Goal: Transaction & Acquisition: Purchase product/service

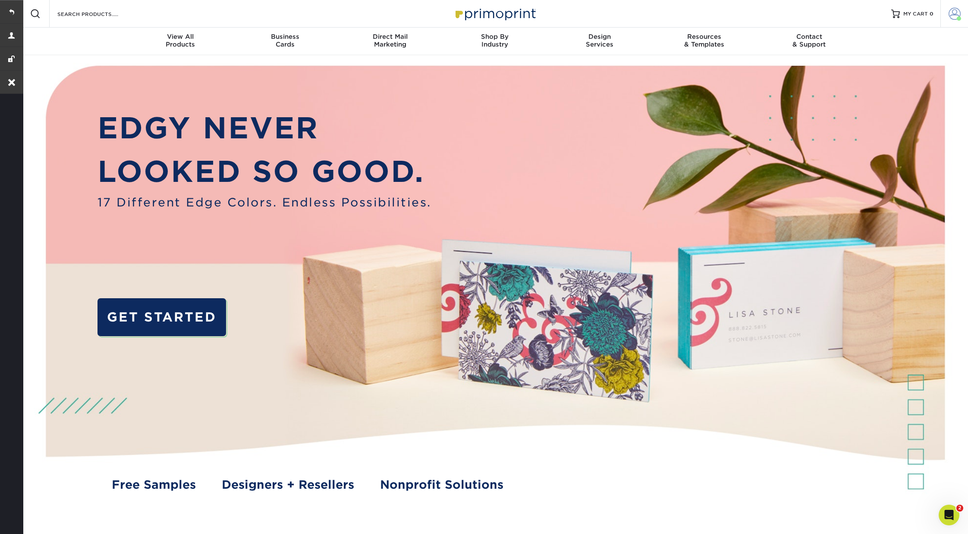
click at [952, 13] on span at bounding box center [955, 14] width 12 height 12
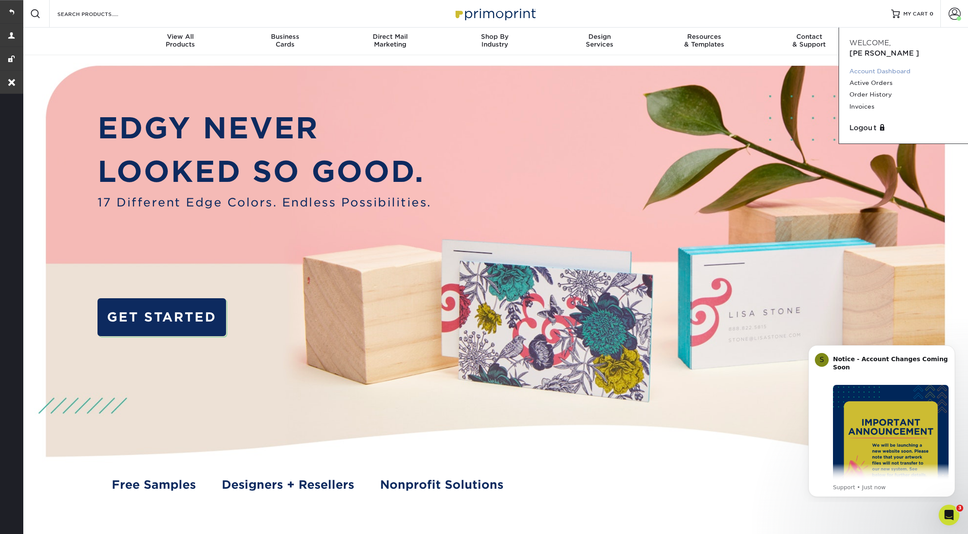
click at [870, 66] on link "Account Dashboard" at bounding box center [903, 72] width 108 height 12
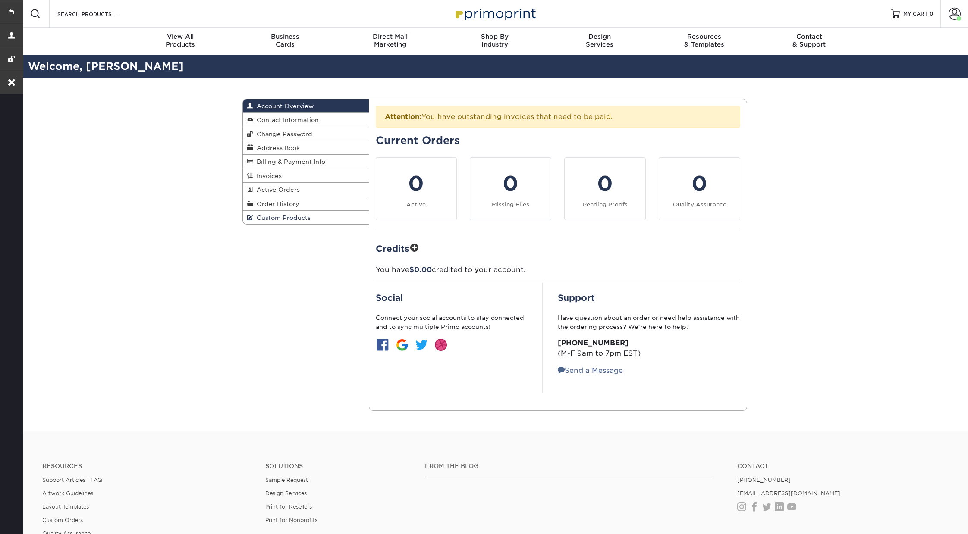
click at [289, 217] on span "Custom Products" at bounding box center [281, 217] width 57 height 7
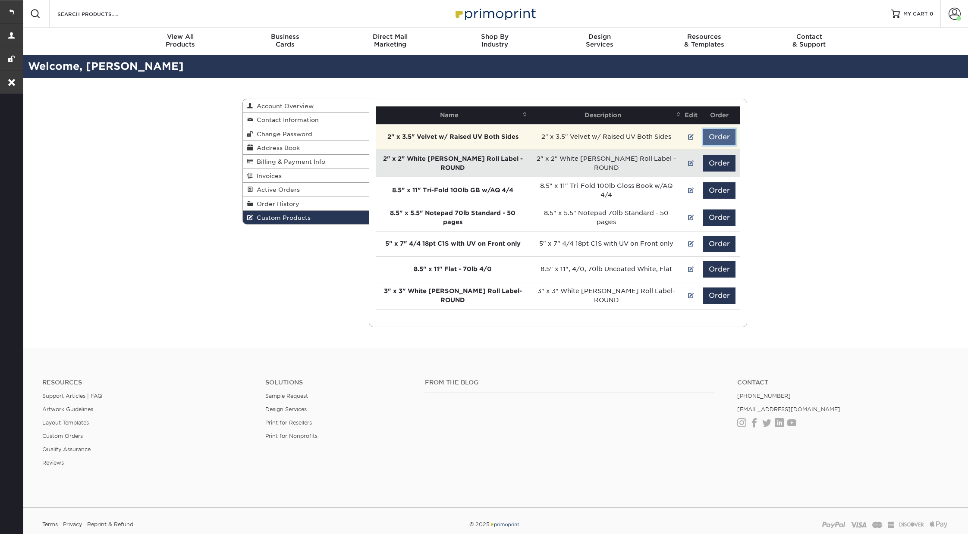
click at [717, 132] on button "Order" at bounding box center [719, 137] width 32 height 16
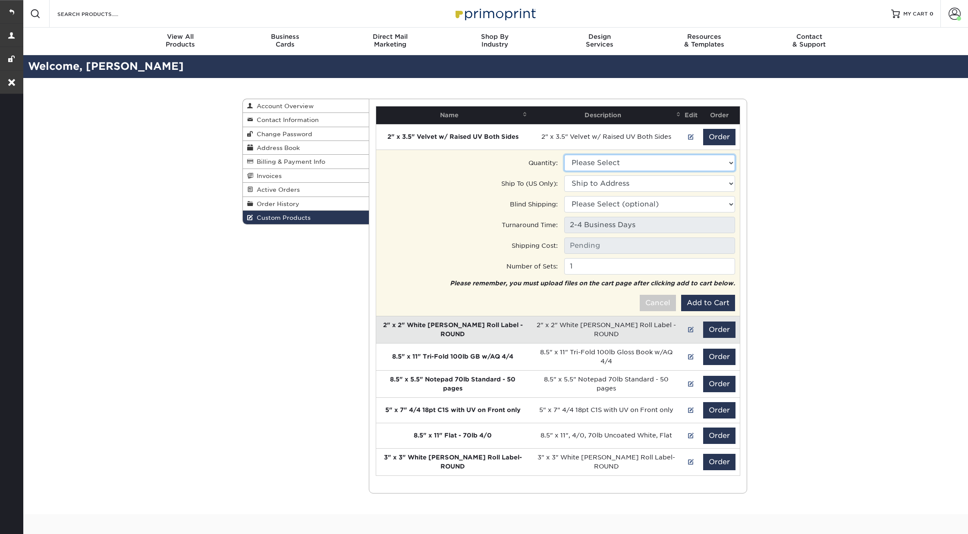
click at [620, 160] on select "Please Select 100 - $43.26 250 - $61.95 500 - $83.63" at bounding box center [649, 163] width 171 height 16
select select "1"
click at [564, 155] on select "Please Select 100 - $43.26 250 - $61.95 500 - $83.63" at bounding box center [649, 163] width 171 height 16
type input "UPS Ground: $7.00"
click at [623, 179] on select "Ship to Address [STREET_ADDRESS][PERSON_NAME][PERSON_NAME]" at bounding box center [649, 184] width 171 height 16
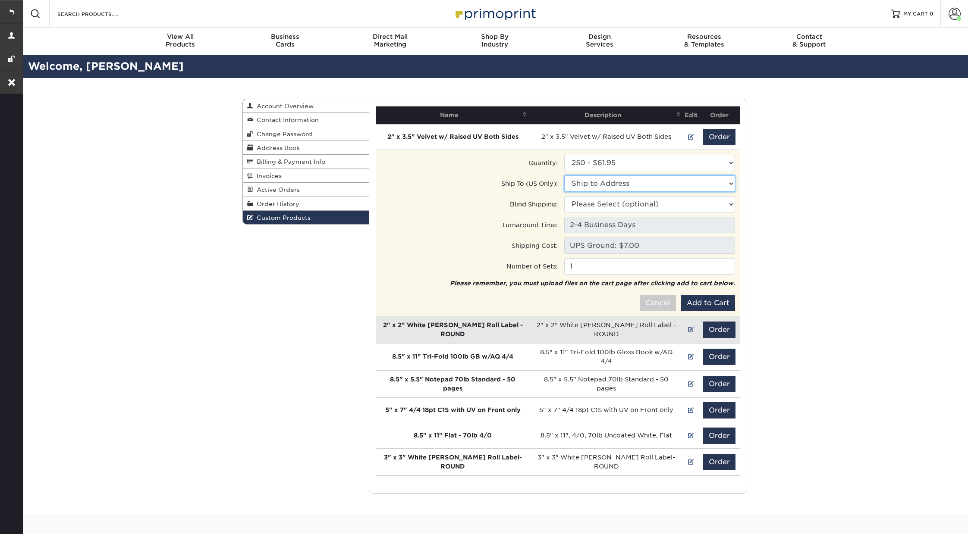
select select "273518"
click at [564, 176] on select "Ship to Address CODA • [STREET_ADDRESS][PERSON_NAME][PERSON_NAME] [PERSON_NAME]…" at bounding box center [649, 184] width 171 height 16
click at [611, 203] on select "Please Select (optional) [STREET_ADDRESS][PERSON_NAME][PERSON_NAME]" at bounding box center [649, 204] width 171 height 16
select select "273518"
click at [564, 196] on select "Please Select (optional) CODA • 610 Jetton St, Davidson, NC Stephenie's House •…" at bounding box center [649, 204] width 171 height 16
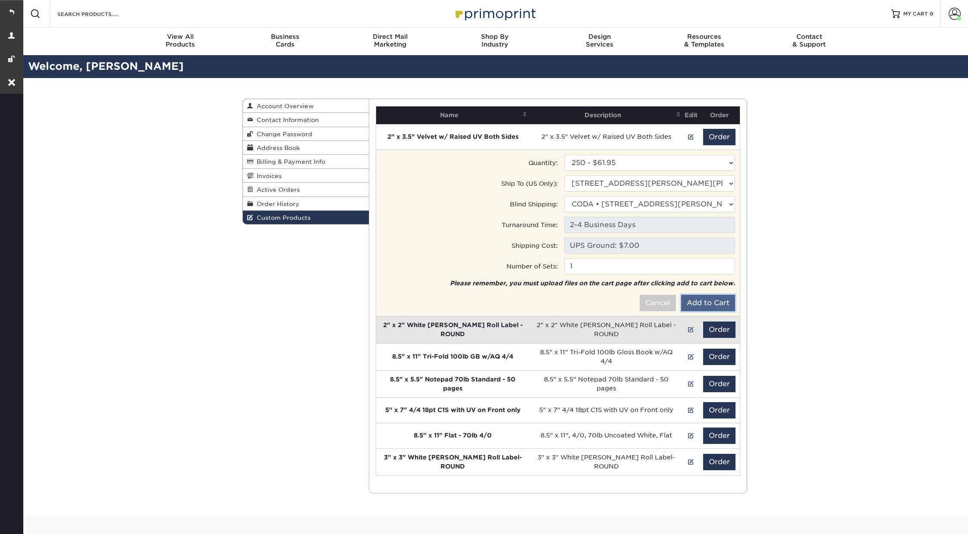
click at [712, 300] on button "Add to Cart" at bounding box center [708, 303] width 54 height 16
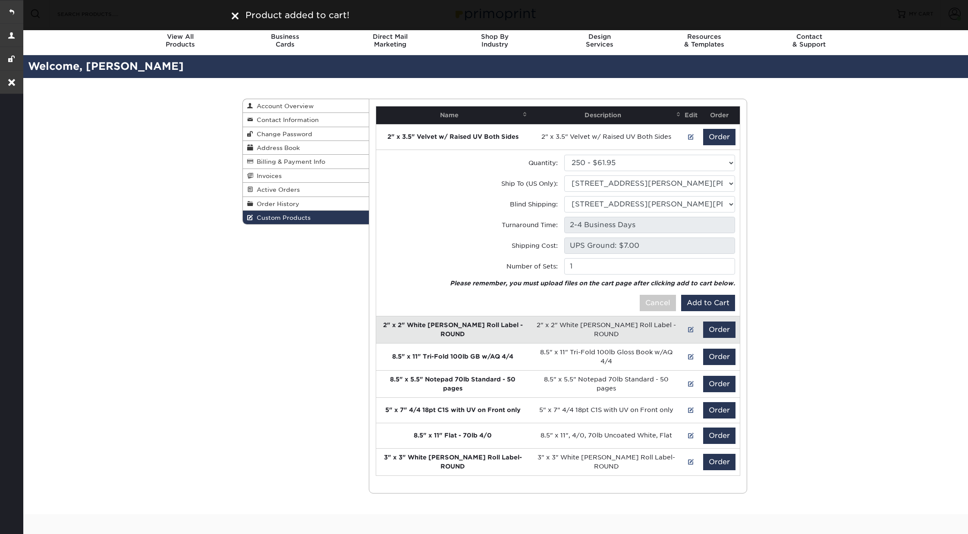
click at [234, 18] on img at bounding box center [235, 16] width 7 height 7
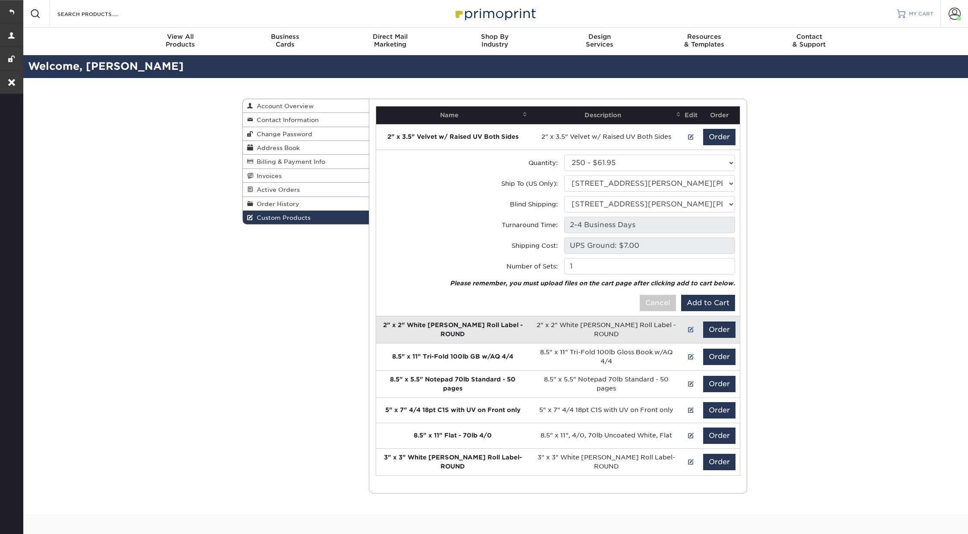
click at [917, 17] on span "MY CART" at bounding box center [921, 13] width 25 height 7
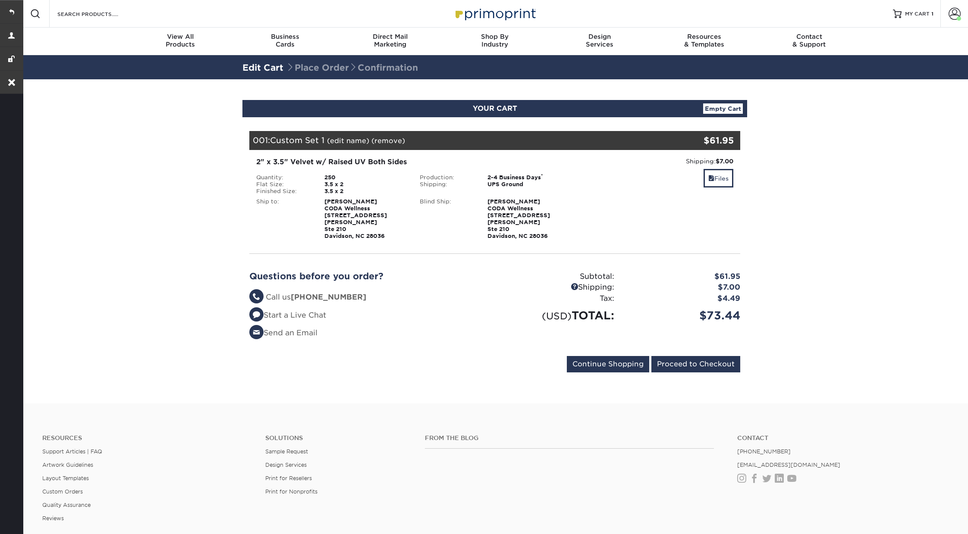
click at [349, 144] on div "001: Custom Set 1 (edit name) (remove) Are you sure you want to remove this pro…" at bounding box center [453, 140] width 409 height 19
click at [348, 138] on link "(edit name)" at bounding box center [348, 141] width 42 height 8
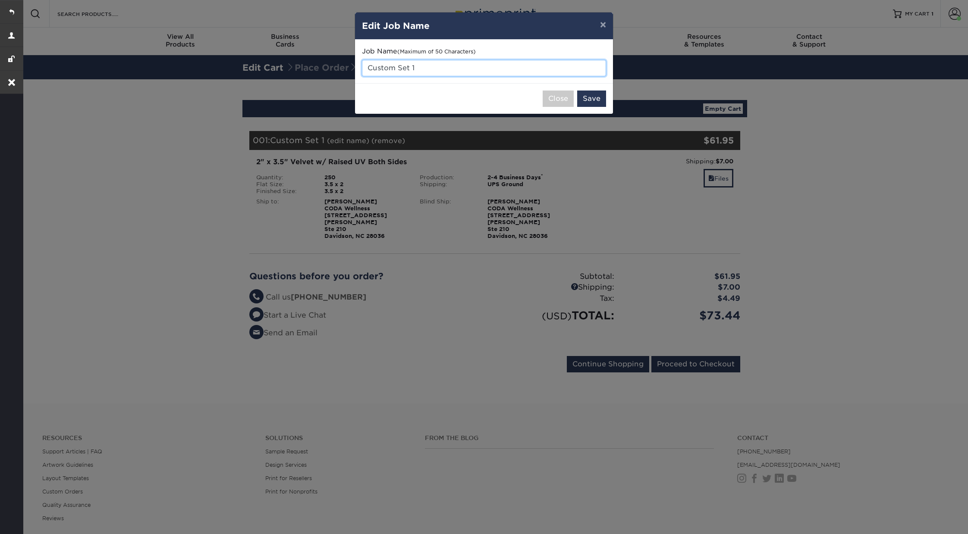
drag, startPoint x: 427, startPoint y: 68, endPoint x: 354, endPoint y: 67, distance: 73.3
click at [354, 67] on div "× Edit Job Name Job Name (Maximum of 50 Characters) Custom Set 1 Close Save" at bounding box center [484, 267] width 968 height 534
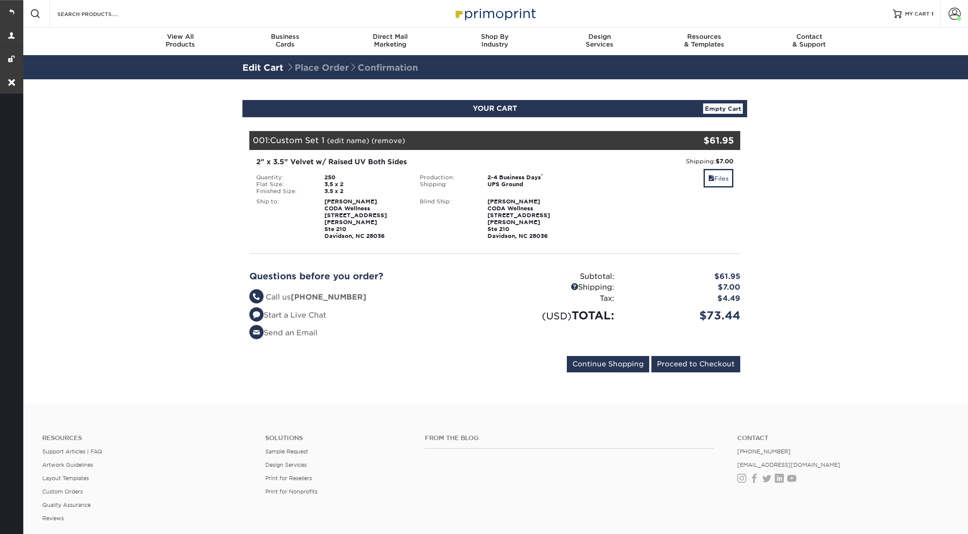
click at [352, 144] on div "001: Custom Set 1 (edit name) (remove) Are you sure you want to remove this pro…" at bounding box center [453, 140] width 409 height 19
click at [352, 143] on link "(edit name)" at bounding box center [348, 141] width 42 height 8
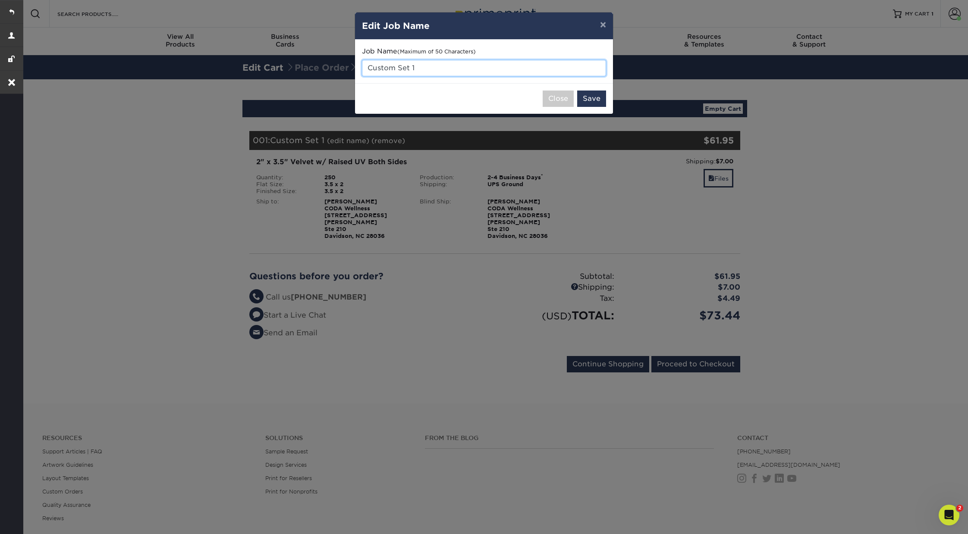
drag, startPoint x: 425, startPoint y: 68, endPoint x: 368, endPoint y: 68, distance: 56.5
click at [368, 68] on input "Custom Set 1" at bounding box center [484, 68] width 244 height 16
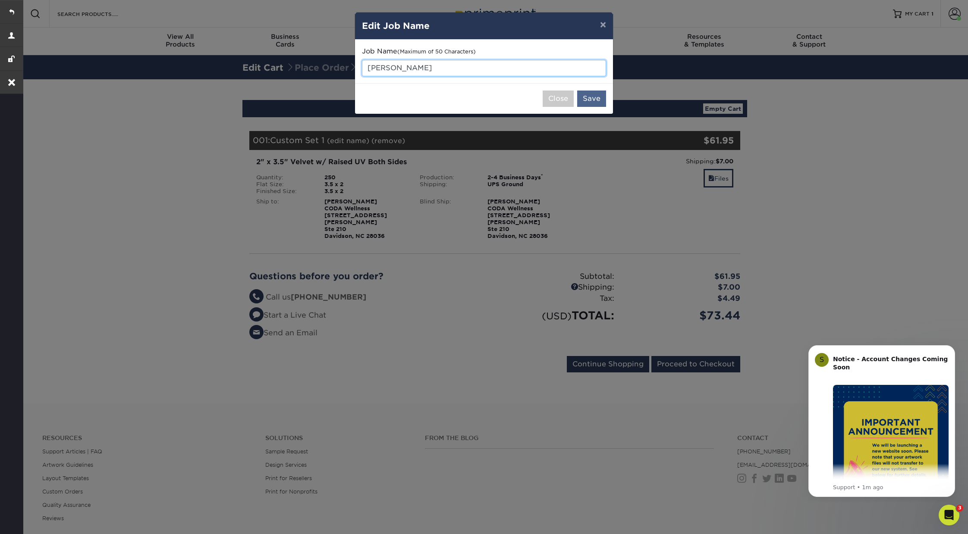
type input "Taylor BC"
click at [588, 96] on button "Save" at bounding box center [591, 99] width 29 height 16
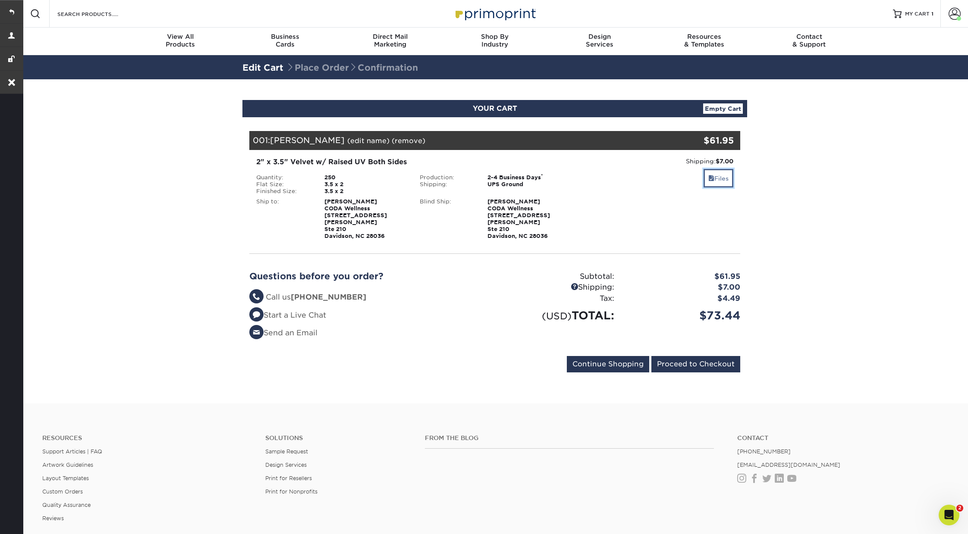
click at [717, 180] on link "Files" at bounding box center [719, 178] width 30 height 19
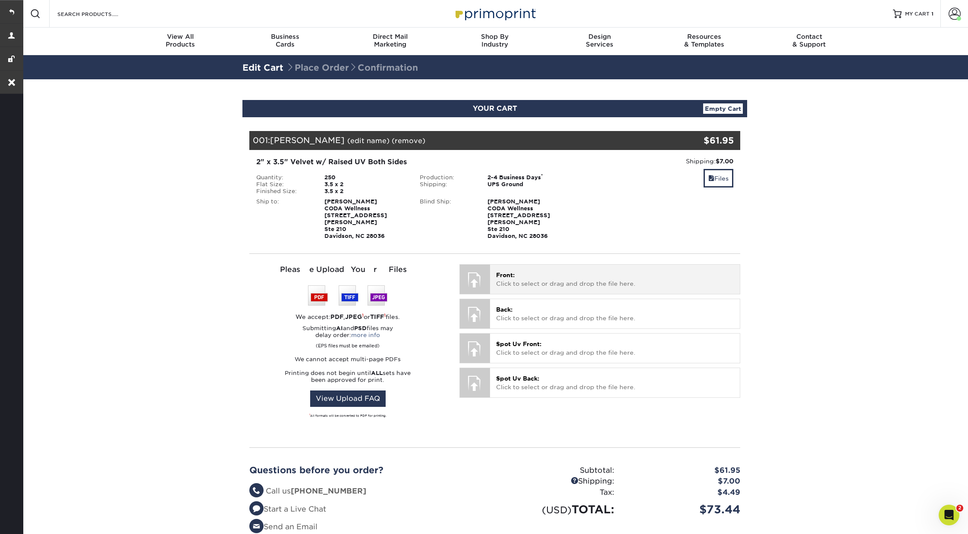
click at [536, 273] on p "Front: Click to select or drag and drop the file here." at bounding box center [615, 280] width 238 height 18
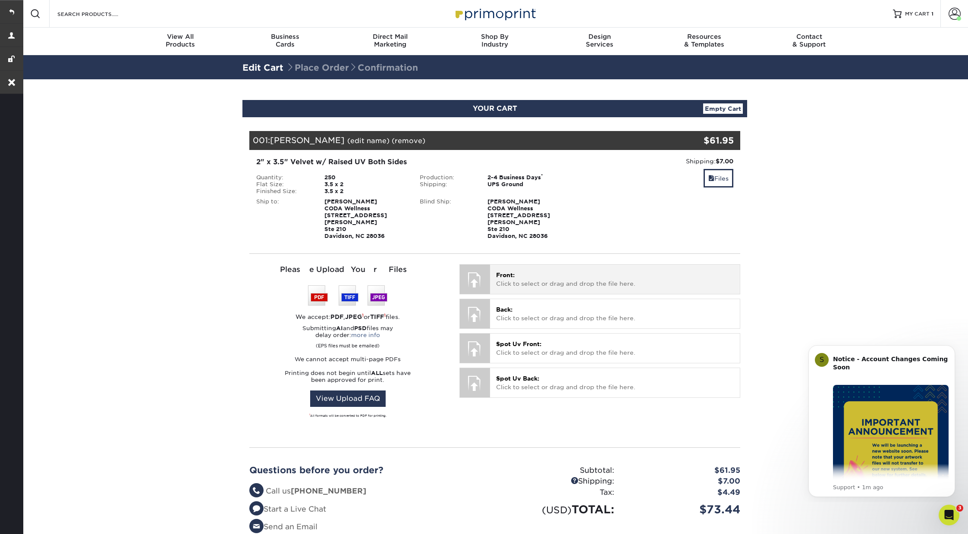
click at [512, 272] on span "Front:" at bounding box center [505, 275] width 19 height 7
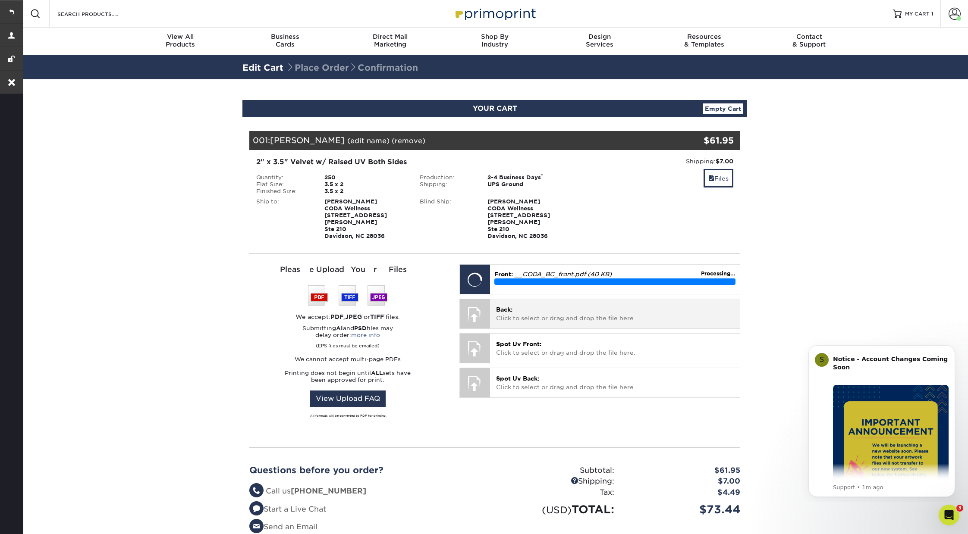
click at [510, 311] on p "Back: Click to select or drag and drop the file here." at bounding box center [615, 314] width 238 height 18
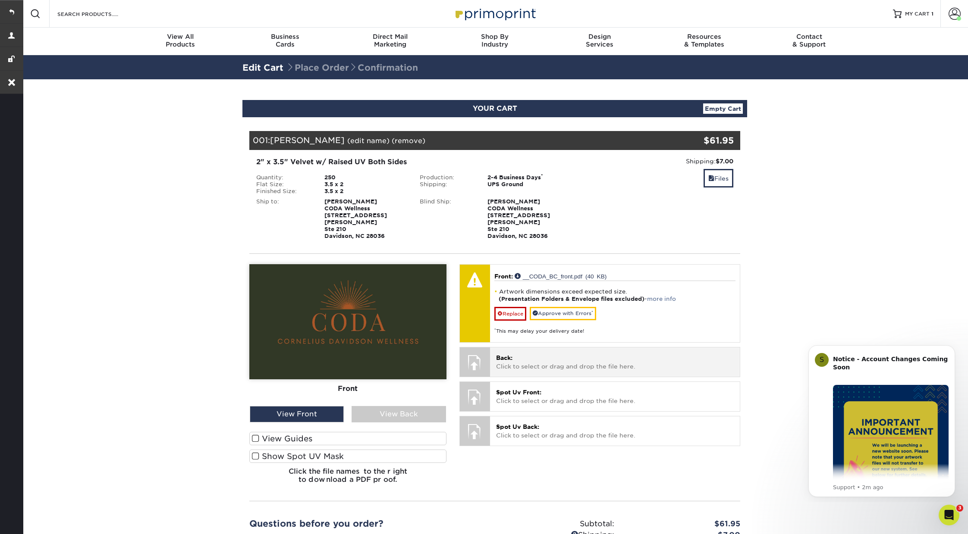
click at [516, 359] on p "Back: Click to select or drag and drop the file here." at bounding box center [615, 363] width 238 height 18
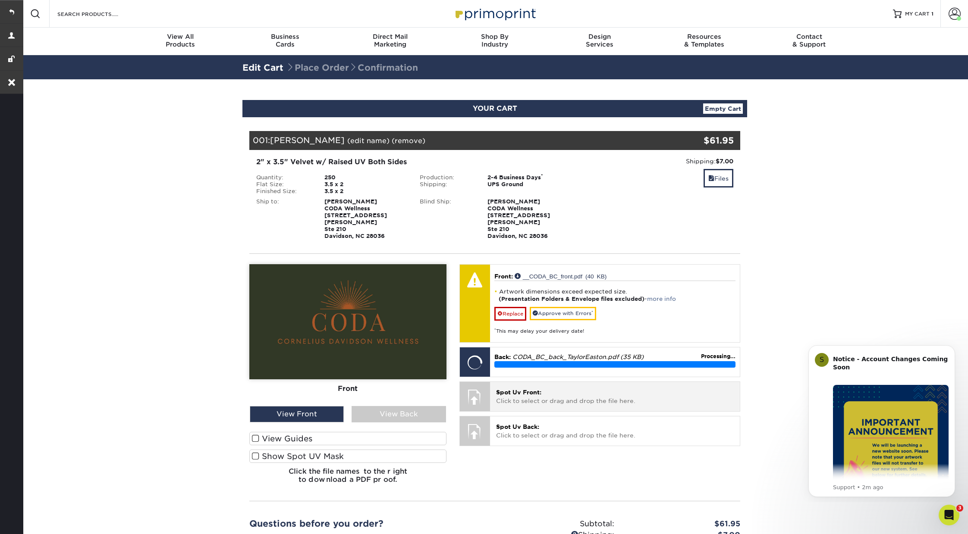
click at [536, 389] on span "Spot Uv Front:" at bounding box center [518, 392] width 45 height 7
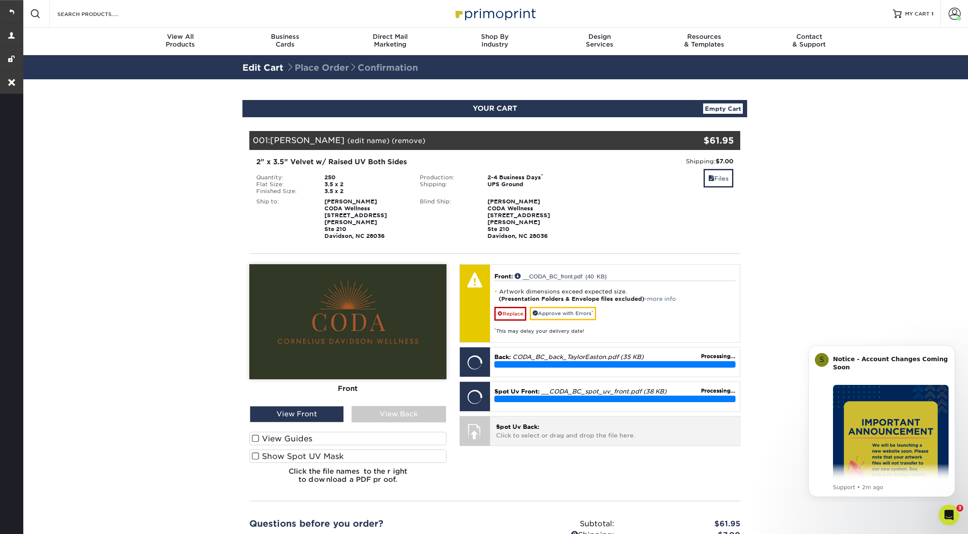
click at [518, 424] on span "Spot Uv Back:" at bounding box center [517, 427] width 43 height 7
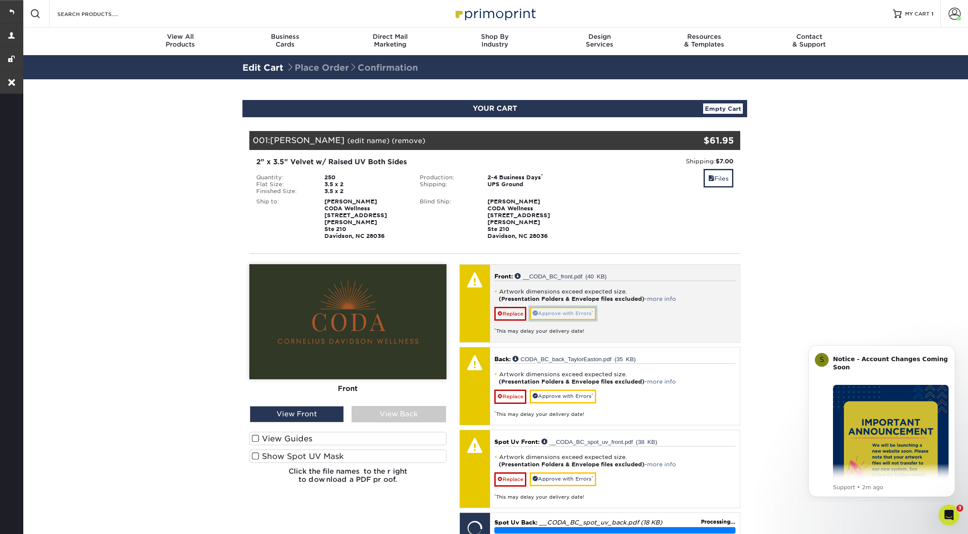
click at [544, 308] on link "Approve with Errors *" at bounding box center [563, 313] width 66 height 13
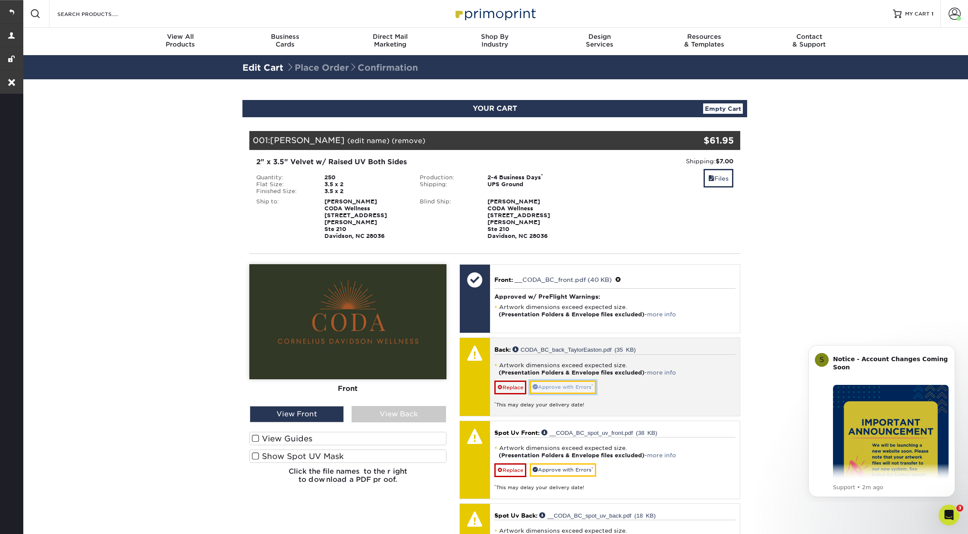
click at [570, 381] on link "Approve with Errors *" at bounding box center [563, 387] width 66 height 13
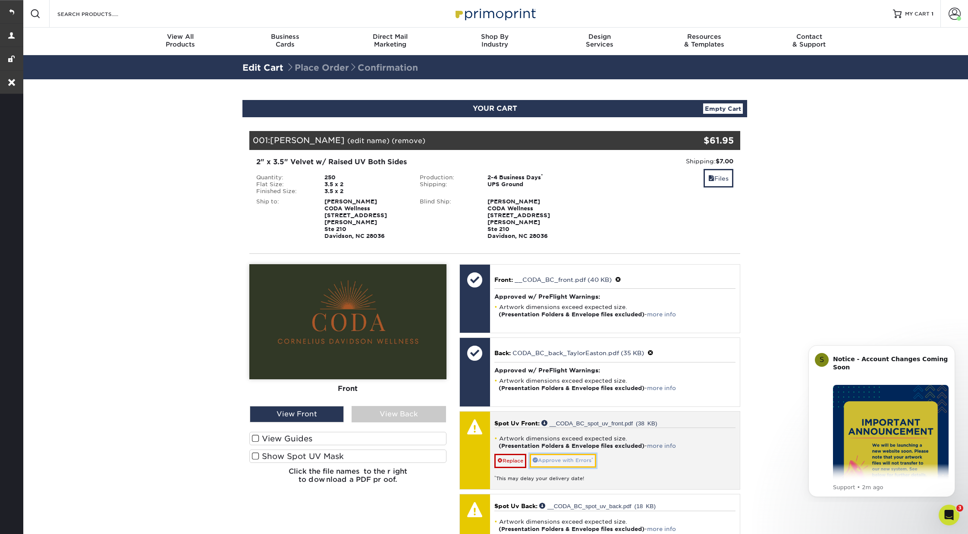
click at [565, 454] on link "Approve with Errors *" at bounding box center [563, 460] width 66 height 13
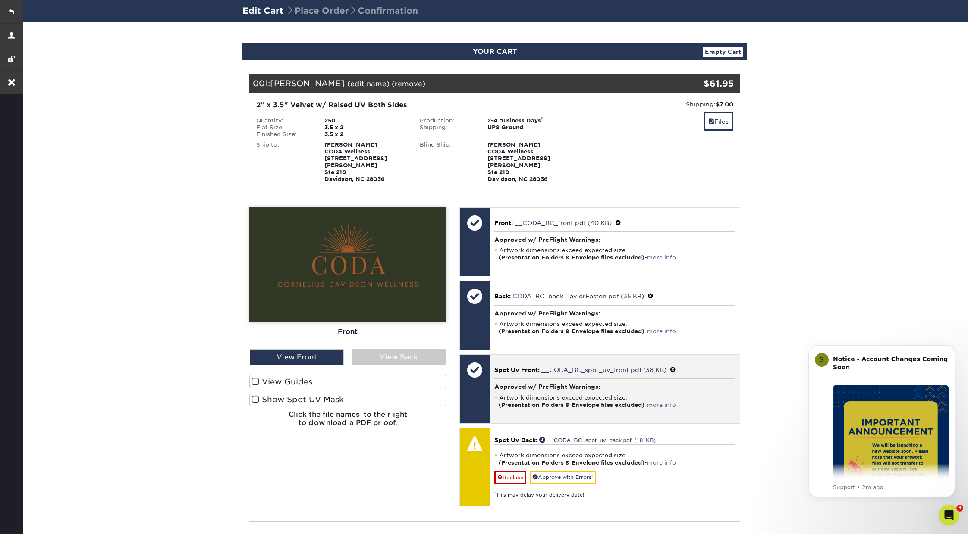
scroll to position [57, 0]
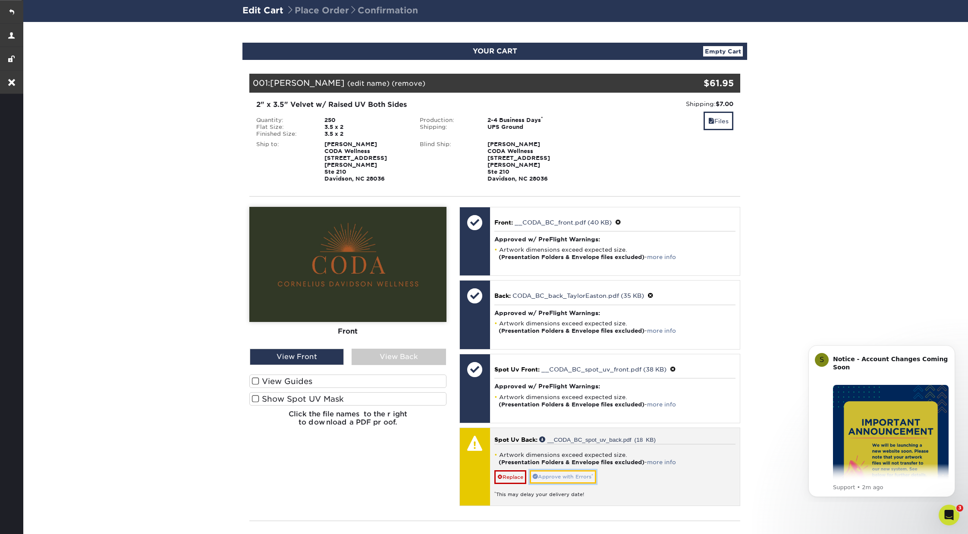
click at [565, 471] on link "Approve with Errors *" at bounding box center [563, 477] width 66 height 13
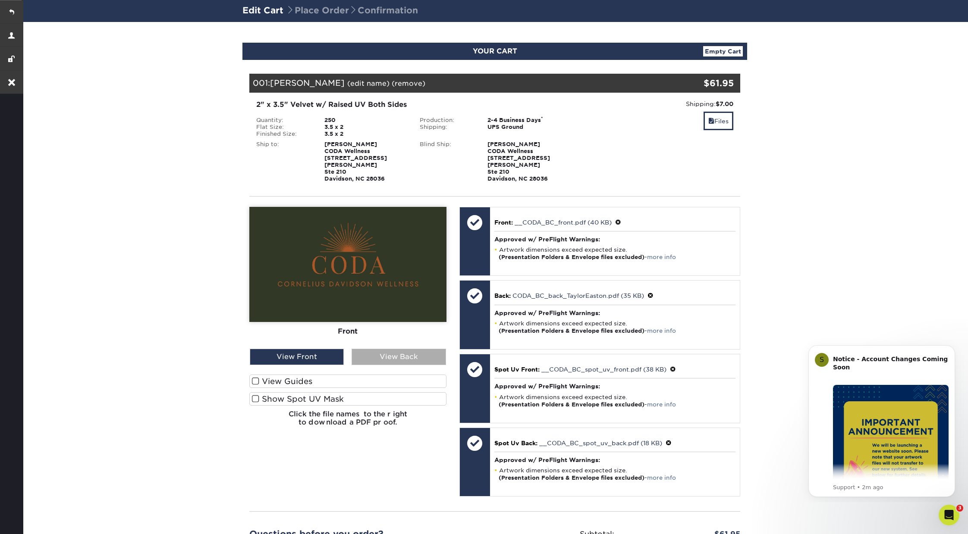
click at [389, 349] on div "View Back" at bounding box center [399, 357] width 94 height 16
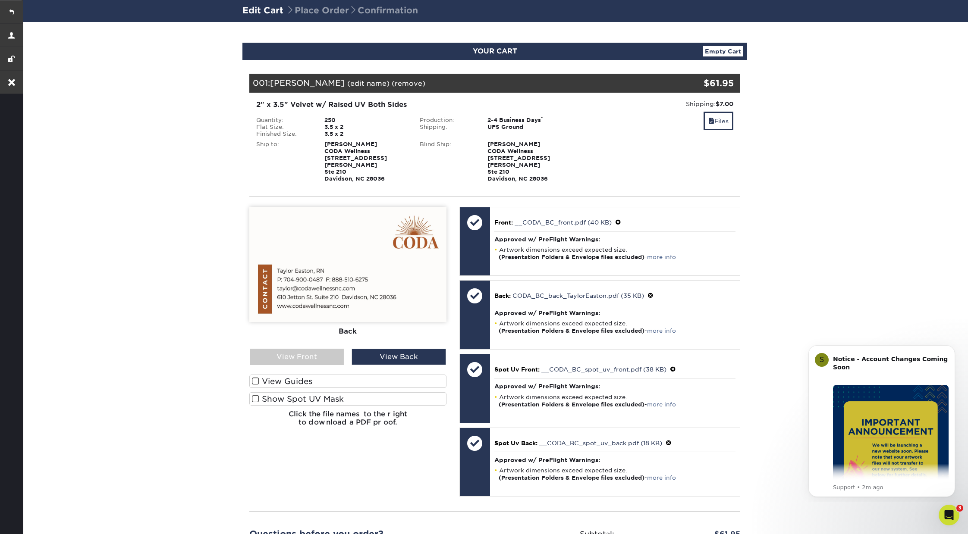
click at [257, 377] on span at bounding box center [255, 381] width 7 height 8
click at [0, 0] on input "View Guides" at bounding box center [0, 0] width 0 height 0
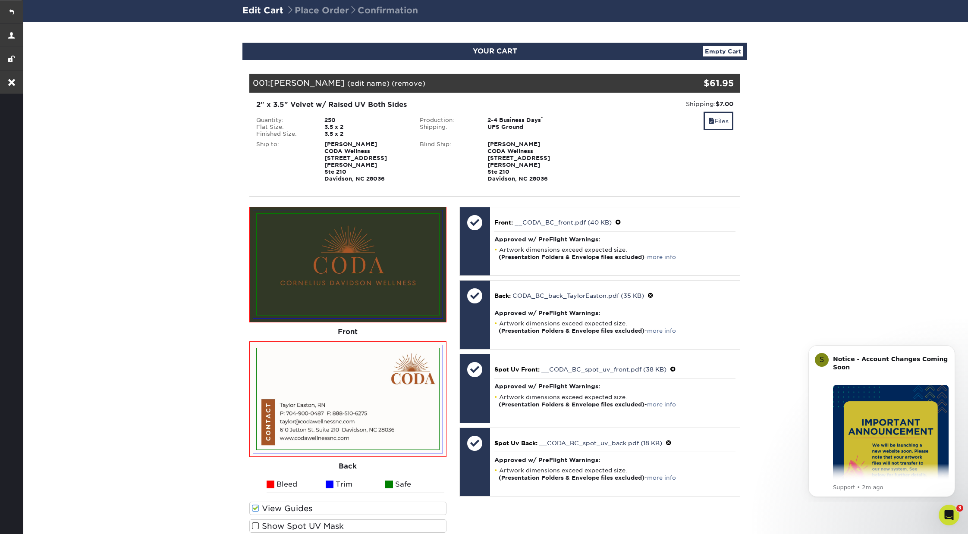
click at [254, 522] on span at bounding box center [255, 526] width 7 height 8
click at [0, 0] on input "Show Spot UV Mask" at bounding box center [0, 0] width 0 height 0
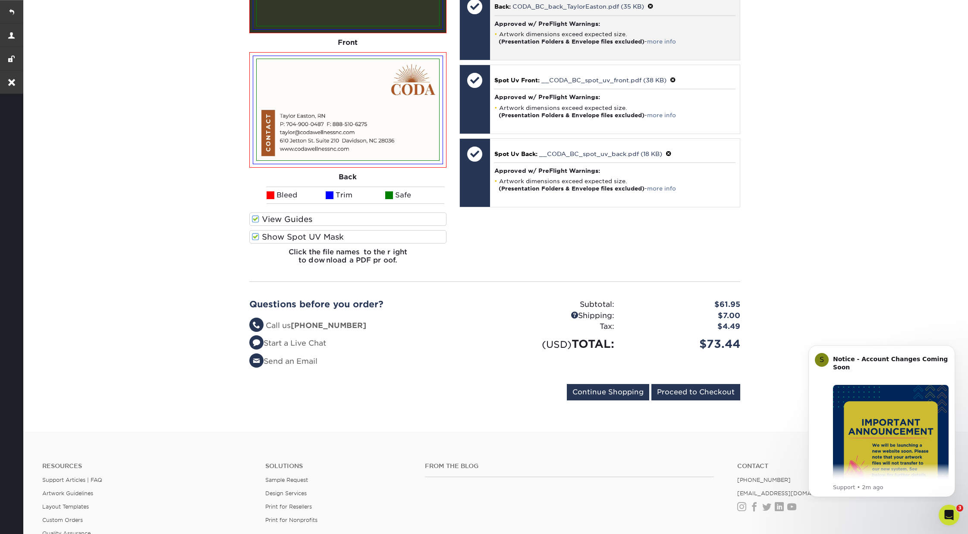
scroll to position [364, 0]
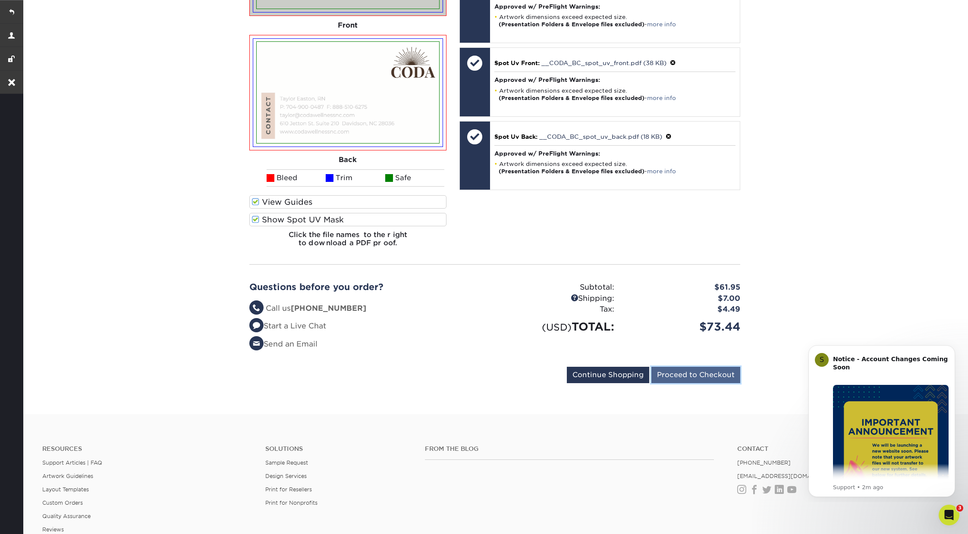
click at [691, 367] on input "Proceed to Checkout" at bounding box center [695, 375] width 89 height 16
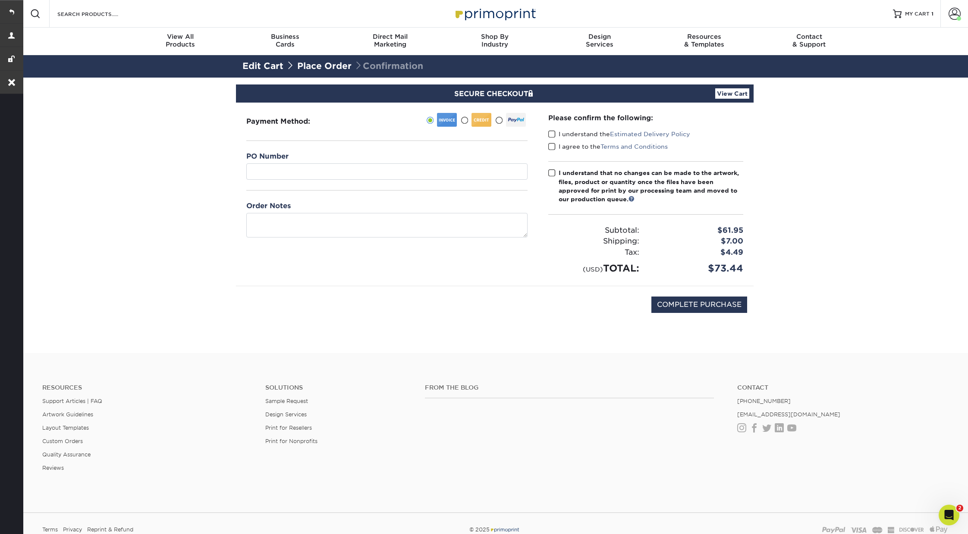
click at [551, 133] on span at bounding box center [551, 134] width 7 height 8
click at [0, 0] on input "I understand the Estimated Delivery Policy" at bounding box center [0, 0] width 0 height 0
click at [551, 150] on div "I agree to the Terms and Conditions" at bounding box center [645, 148] width 195 height 12
click at [551, 148] on span at bounding box center [551, 147] width 7 height 8
click at [0, 0] on input "I agree to the Terms and Conditions" at bounding box center [0, 0] width 0 height 0
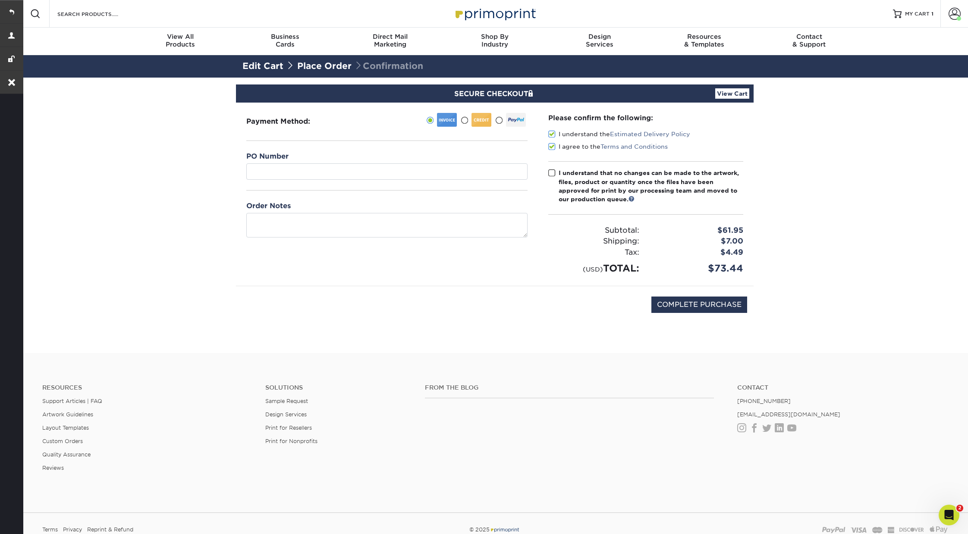
click at [552, 179] on label "I understand that no changes can be made to the artwork, files, product or quan…" at bounding box center [645, 186] width 195 height 35
click at [0, 0] on input "I understand that no changes can be made to the artwork, files, product or quan…" at bounding box center [0, 0] width 0 height 0
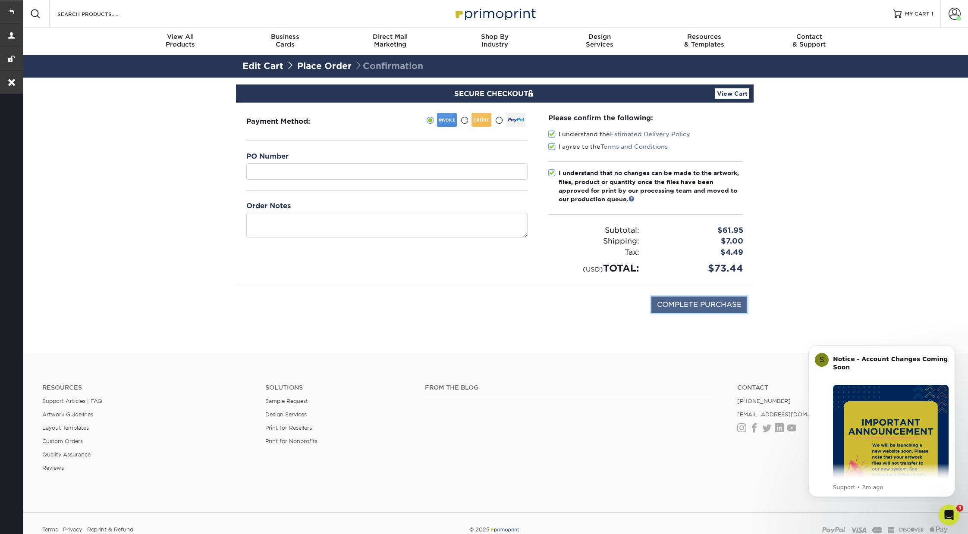
click at [720, 305] on input "COMPLETE PURCHASE" at bounding box center [699, 305] width 96 height 16
type input "PROCESSING, PLEASE WAIT..."
